Goal: Entertainment & Leisure: Consume media (video, audio)

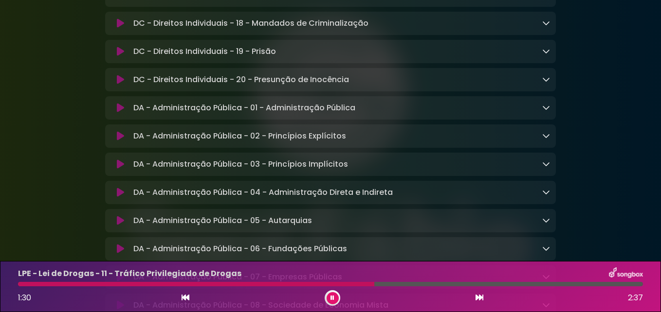
click at [333, 296] on icon at bounding box center [332, 298] width 4 height 6
click at [335, 295] on button at bounding box center [333, 298] width 12 height 12
click at [335, 296] on button at bounding box center [333, 298] width 12 height 12
click at [327, 295] on div at bounding box center [333, 299] width 16 height 16
click at [334, 298] on icon at bounding box center [332, 298] width 4 height 6
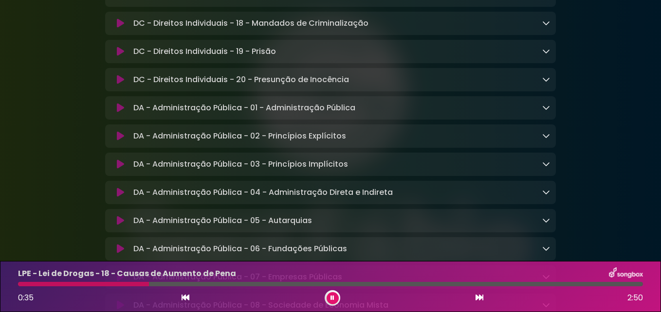
click at [330, 292] on div at bounding box center [333, 299] width 16 height 16
click at [331, 295] on icon at bounding box center [332, 298] width 4 height 6
click at [334, 300] on icon at bounding box center [332, 298] width 4 height 6
click at [329, 298] on button at bounding box center [333, 298] width 12 height 12
click at [335, 302] on button at bounding box center [333, 298] width 12 height 12
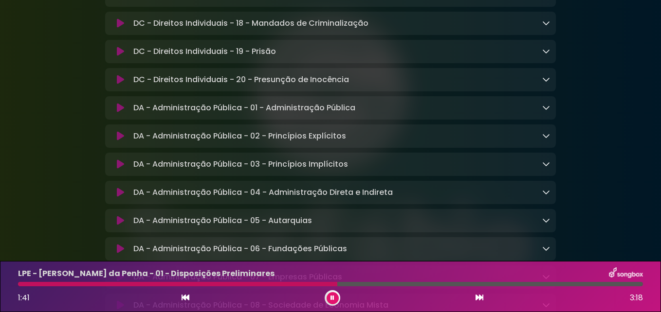
click at [337, 302] on button at bounding box center [333, 298] width 12 height 12
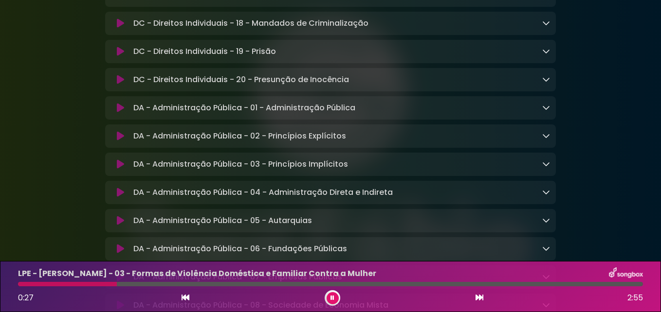
click at [334, 297] on icon at bounding box center [332, 298] width 4 height 6
